Goal: Information Seeking & Learning: Learn about a topic

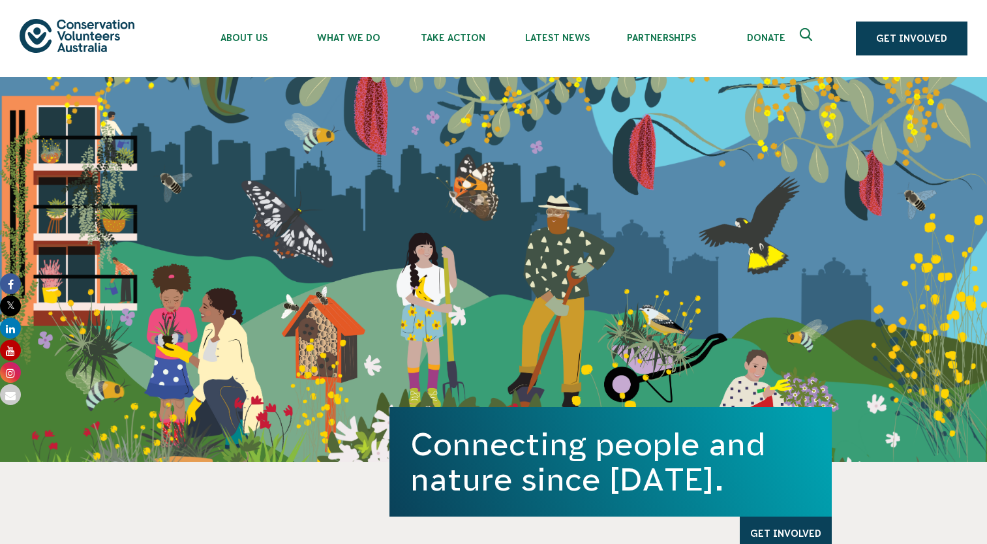
scroll to position [717, 0]
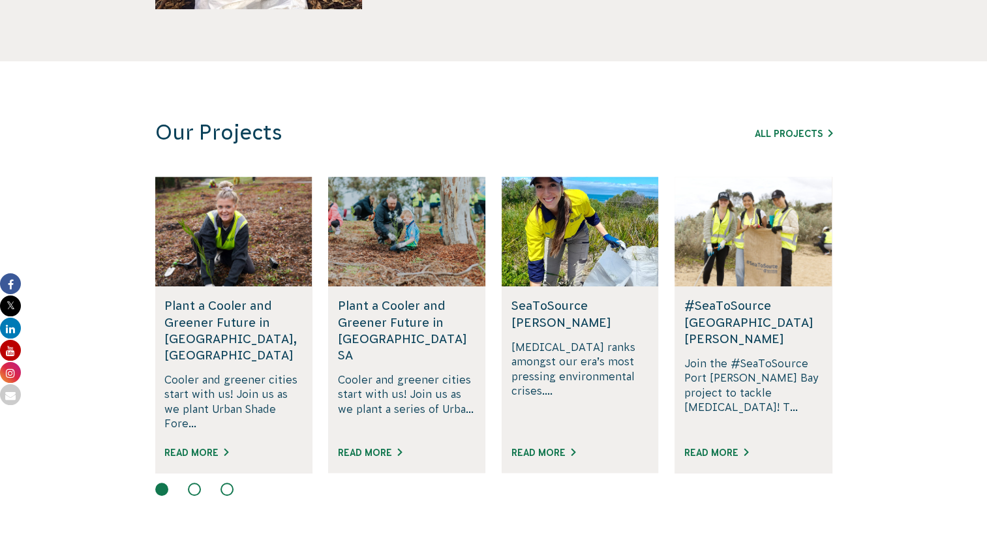
click at [387, 316] on h5 "Plant a Cooler and Greener Future in [GEOGRAPHIC_DATA] SA" at bounding box center [407, 330] width 138 height 66
click at [365, 447] on link "Read More" at bounding box center [370, 452] width 64 height 10
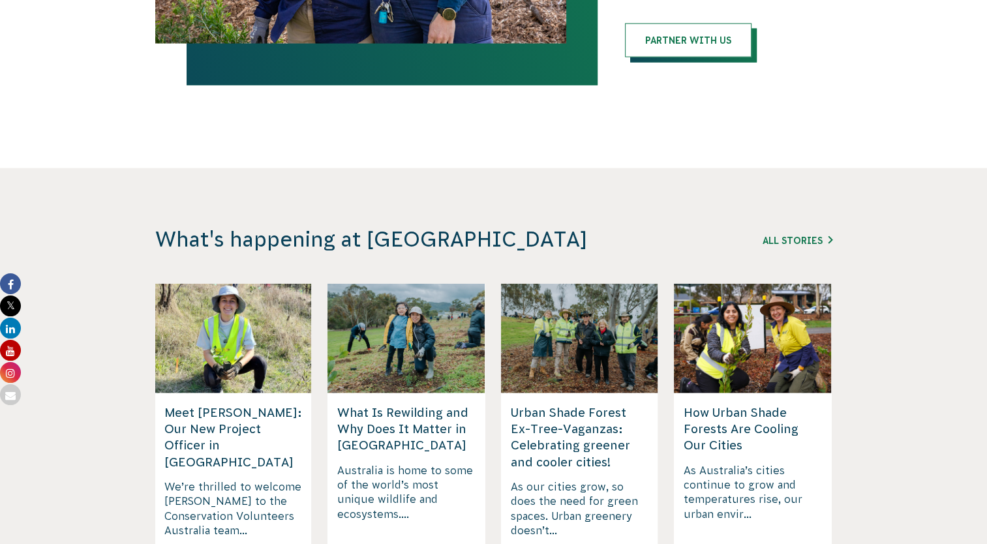
scroll to position [3195, 0]
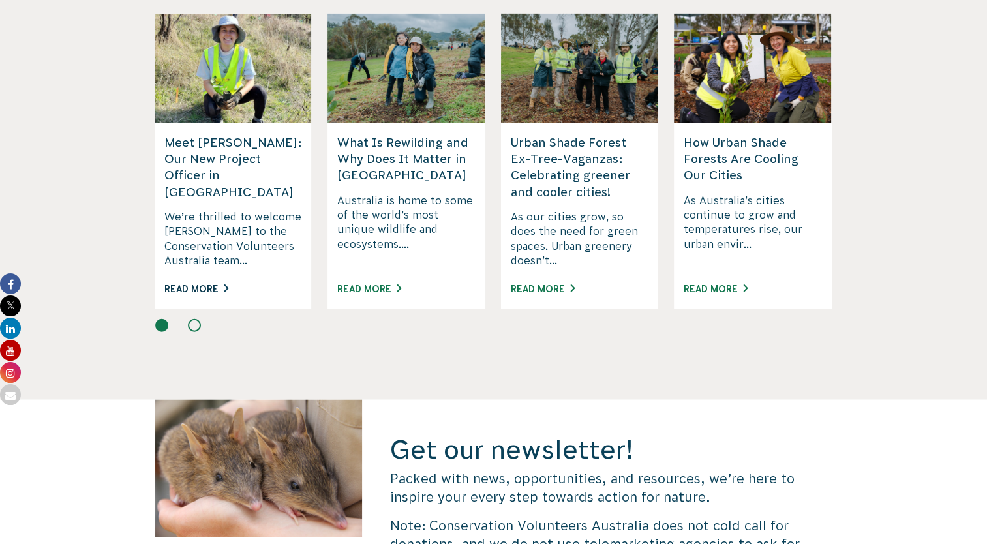
click at [196, 284] on link "Read More" at bounding box center [196, 289] width 64 height 10
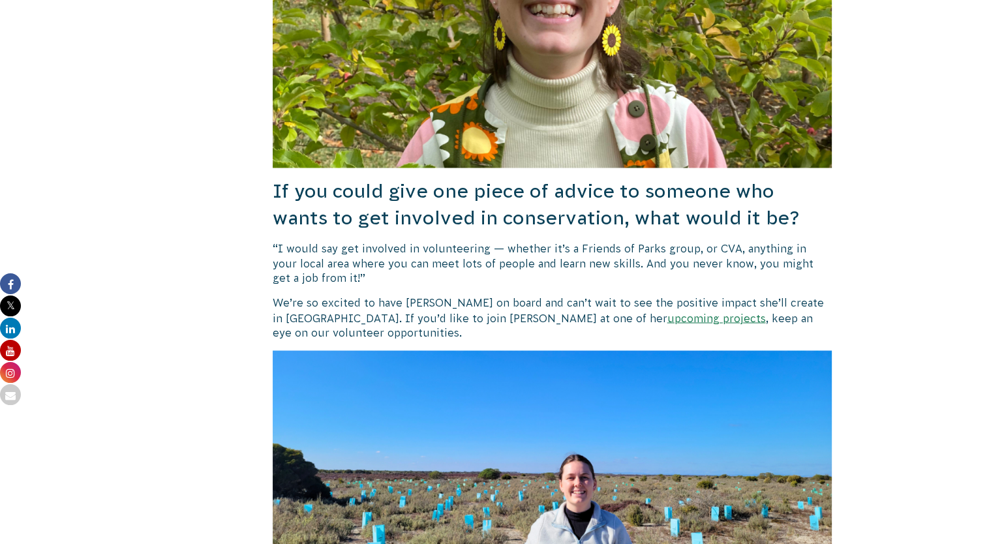
scroll to position [2217, 0]
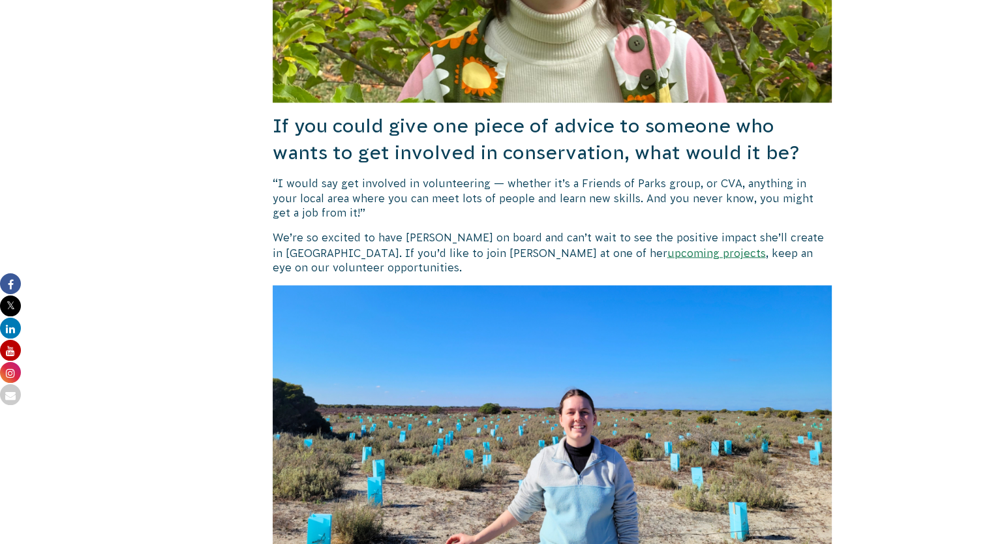
click at [667, 246] on link "upcoming projects" at bounding box center [716, 252] width 98 height 12
